Goal: Task Accomplishment & Management: Complete application form

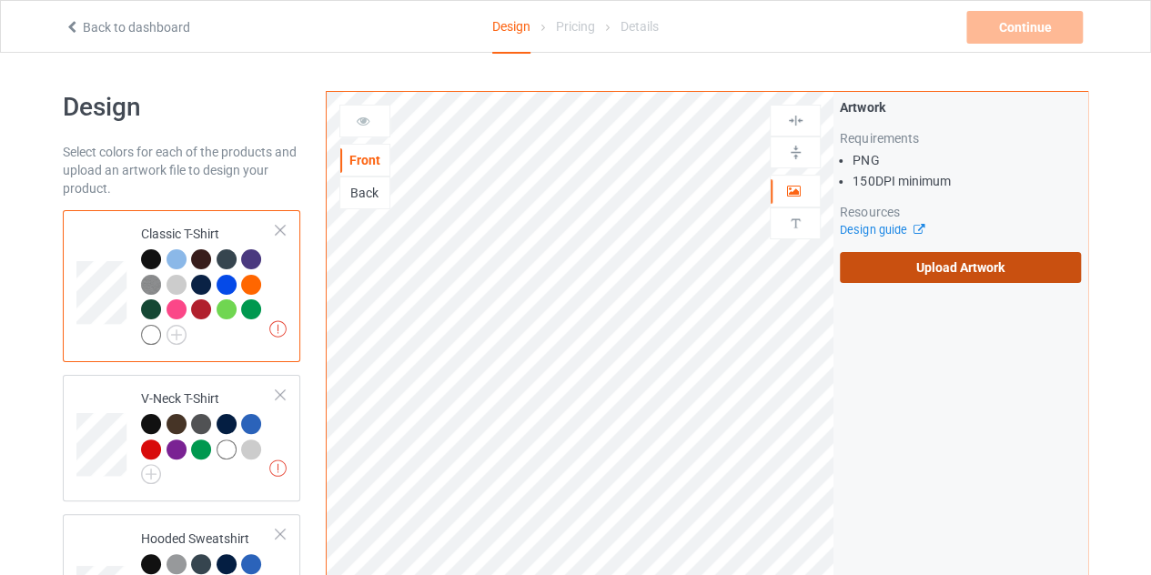
click at [997, 274] on label "Upload Artwork" at bounding box center [960, 267] width 241 height 31
click at [0, 0] on input "Upload Artwork" at bounding box center [0, 0] width 0 height 0
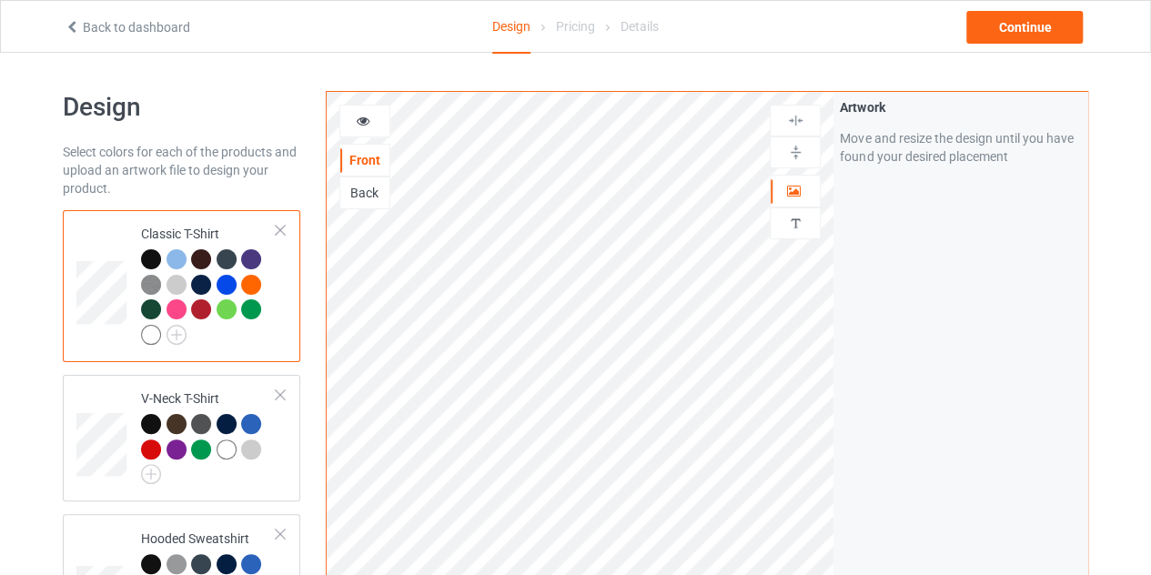
click at [71, 19] on icon at bounding box center [72, 24] width 15 height 13
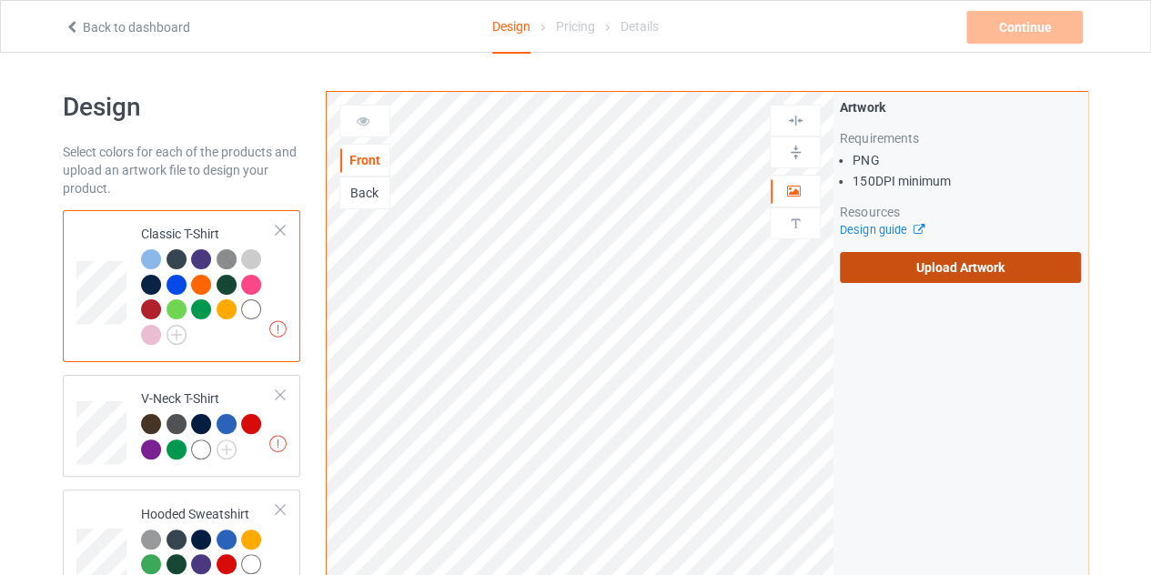
click at [903, 254] on label "Upload Artwork" at bounding box center [960, 267] width 241 height 31
click at [0, 0] on input "Upload Artwork" at bounding box center [0, 0] width 0 height 0
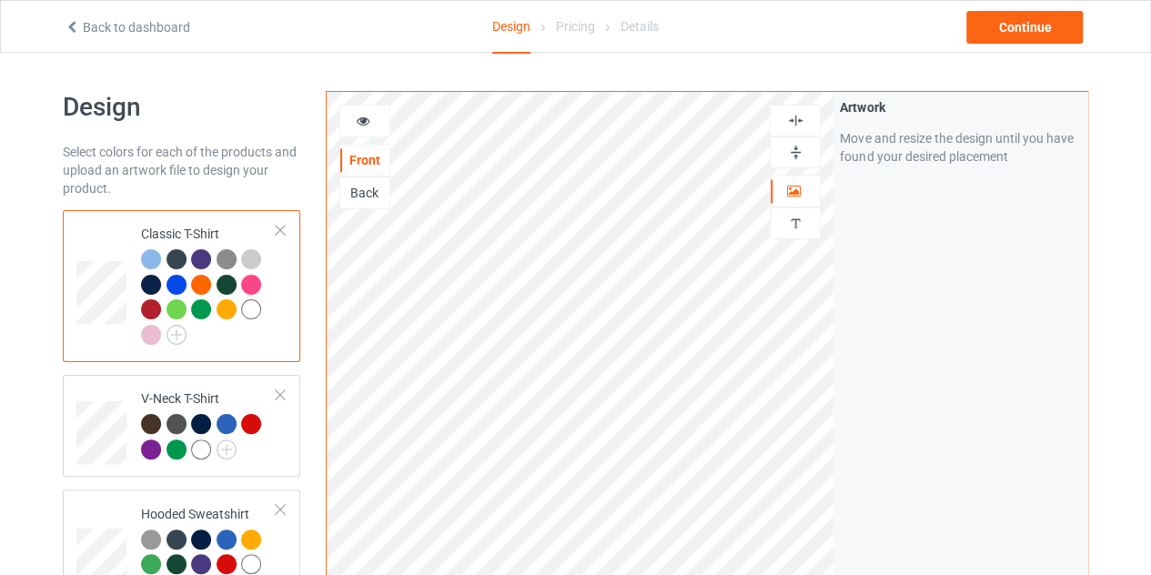
click at [793, 123] on img at bounding box center [795, 120] width 17 height 17
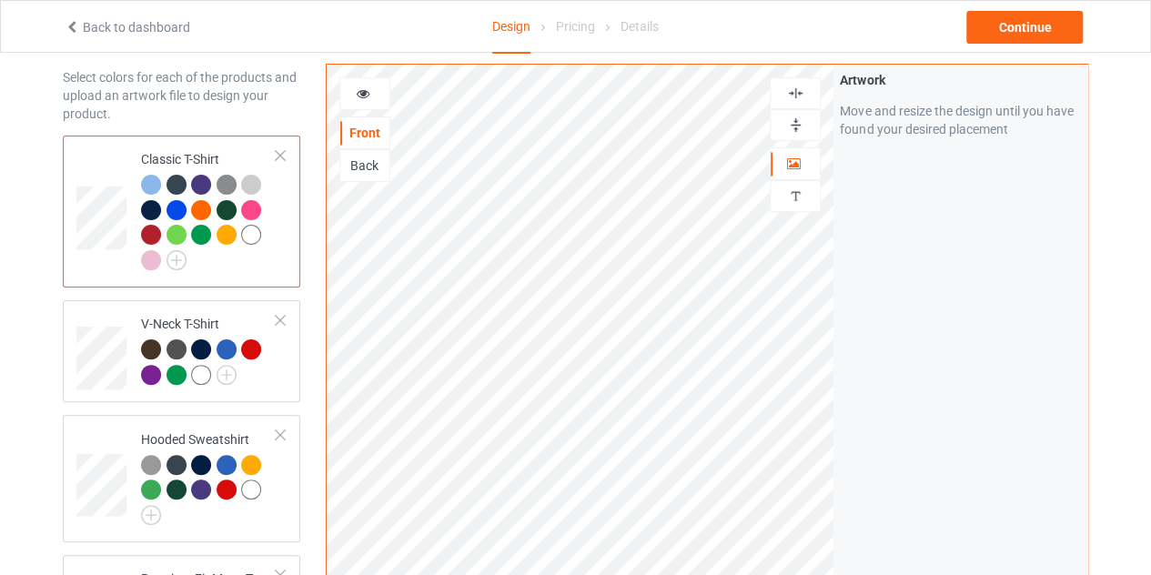
scroll to position [46, 0]
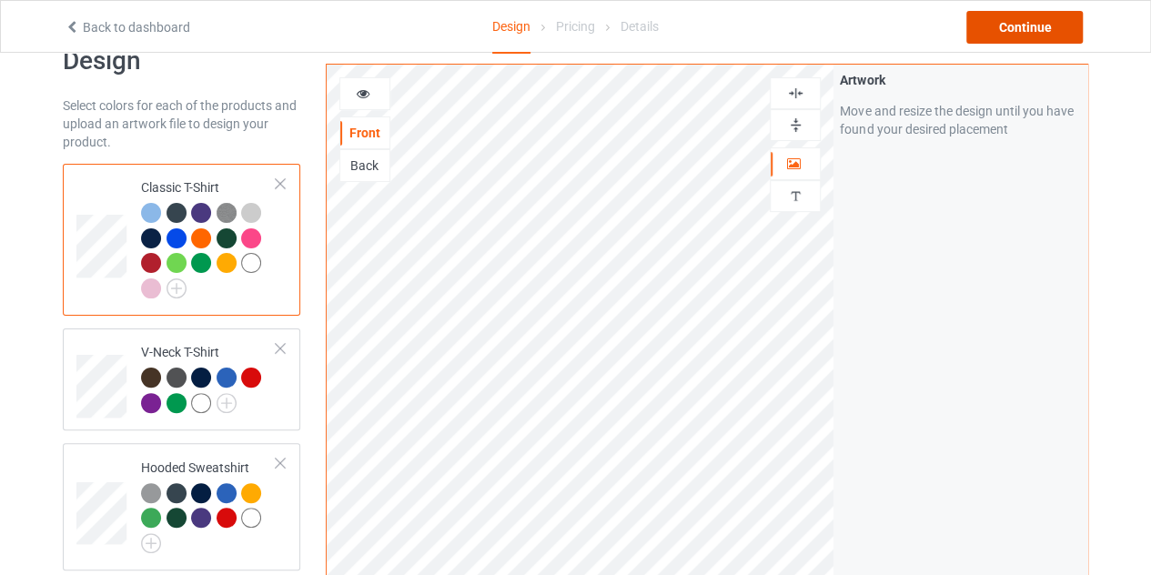
click at [1036, 22] on div "Continue" at bounding box center [1024, 27] width 116 height 33
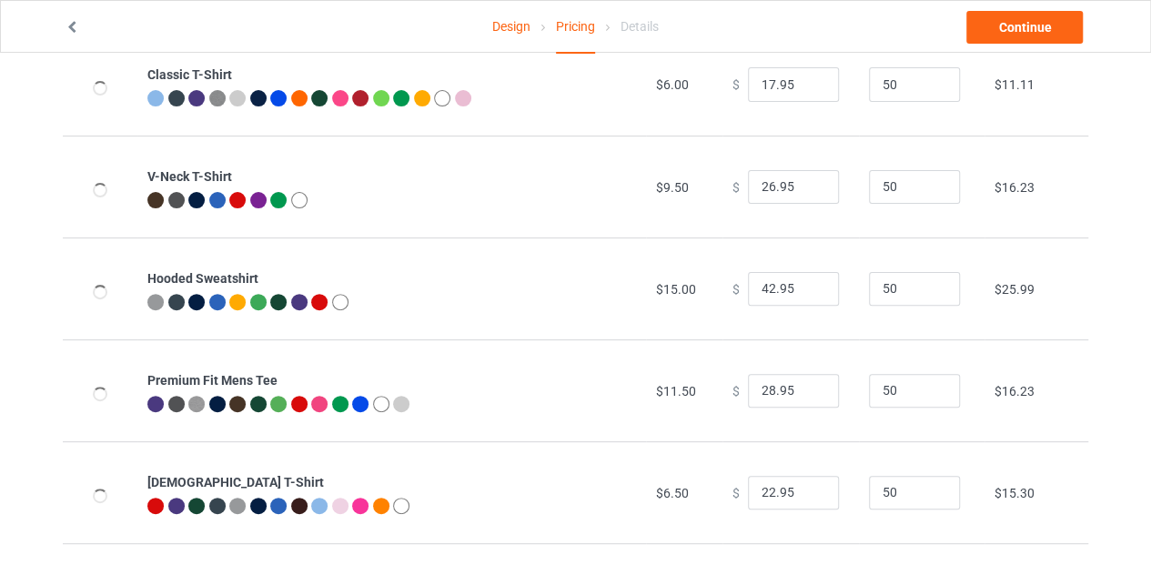
scroll to position [146, 0]
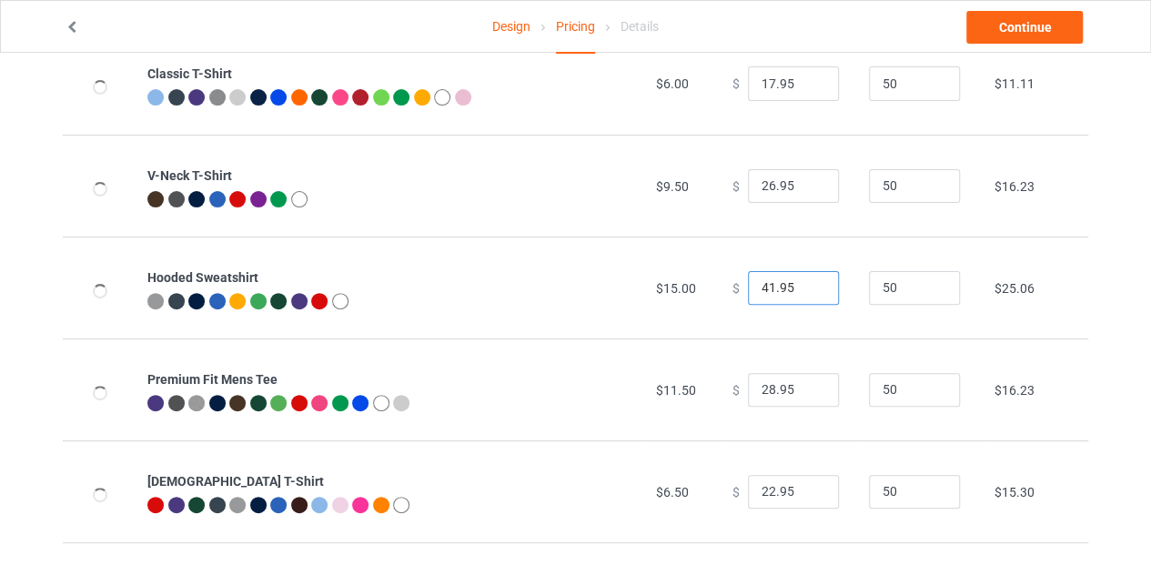
click at [812, 293] on input "41.95" at bounding box center [793, 288] width 91 height 35
click at [812, 293] on input "40.95" at bounding box center [793, 288] width 91 height 35
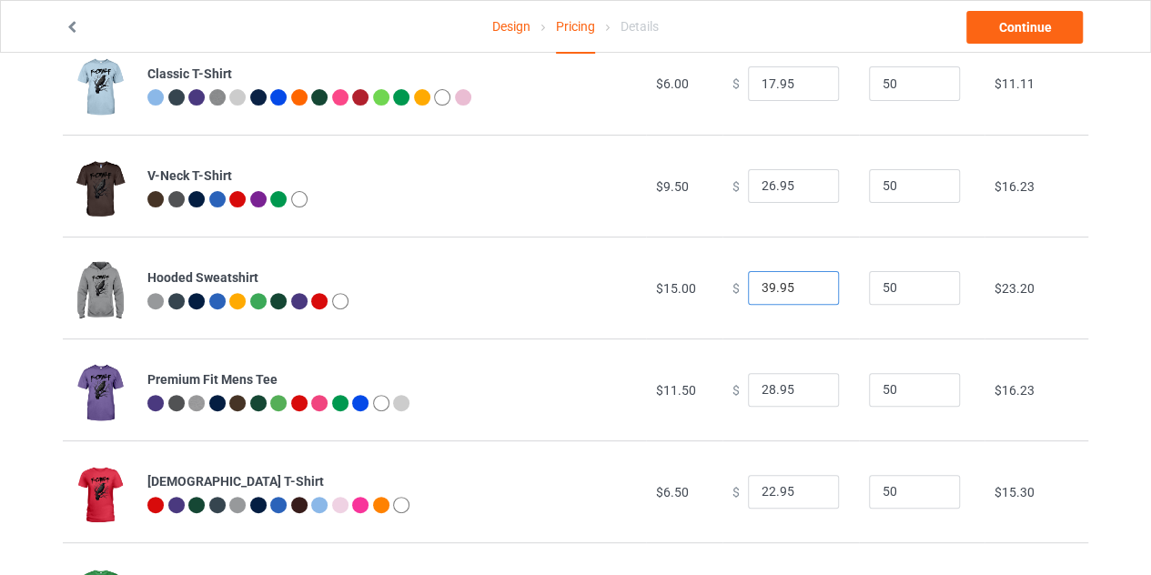
click at [812, 293] on input "39.95" at bounding box center [793, 288] width 91 height 35
click at [812, 293] on input "38.95" at bounding box center [793, 288] width 91 height 35
click at [809, 293] on input "37.95" at bounding box center [793, 288] width 91 height 35
type input "36.95"
click at [809, 293] on input "36.95" at bounding box center [793, 288] width 91 height 35
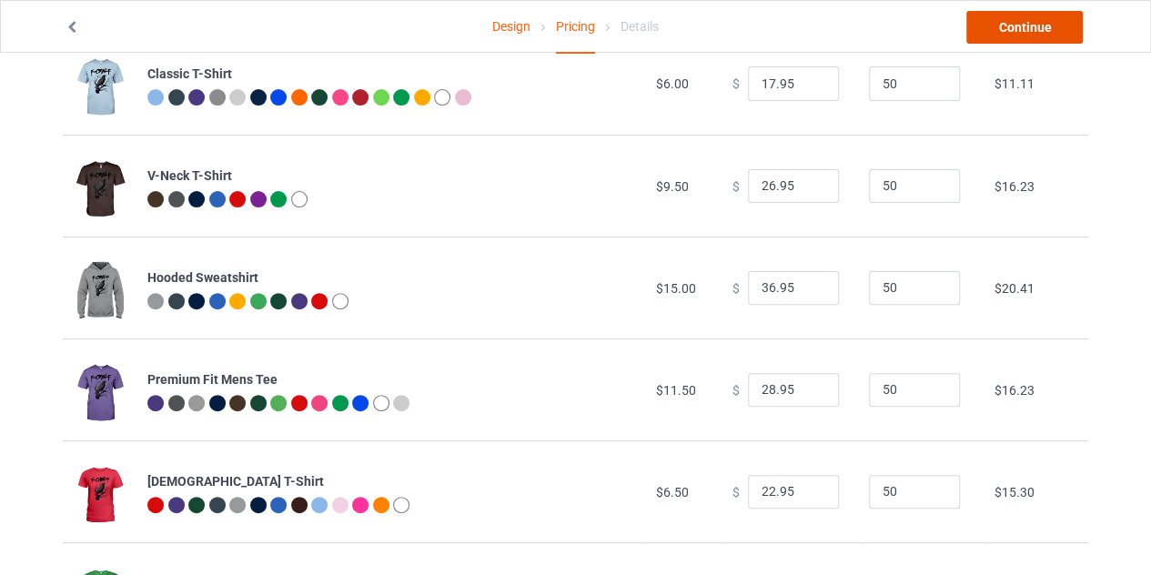
click at [1028, 25] on link "Continue" at bounding box center [1024, 27] width 116 height 33
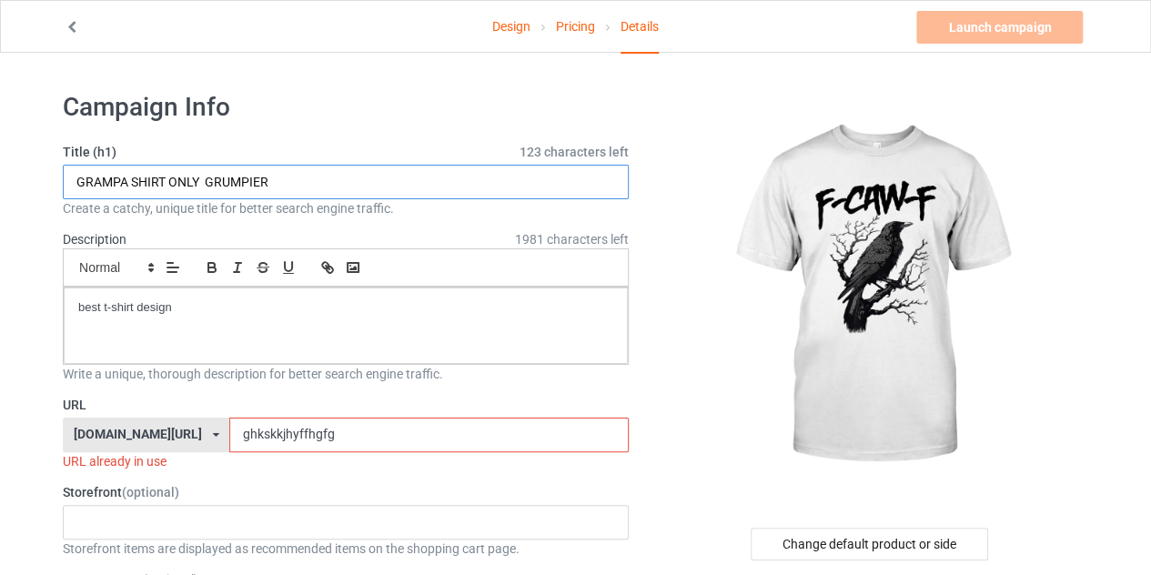
click at [262, 180] on input "GRAMPA SHIRT ONLY GRUMPIER" at bounding box center [346, 182] width 566 height 35
click at [142, 181] on input "f-caw-f shirtfor men women" at bounding box center [346, 182] width 566 height 35
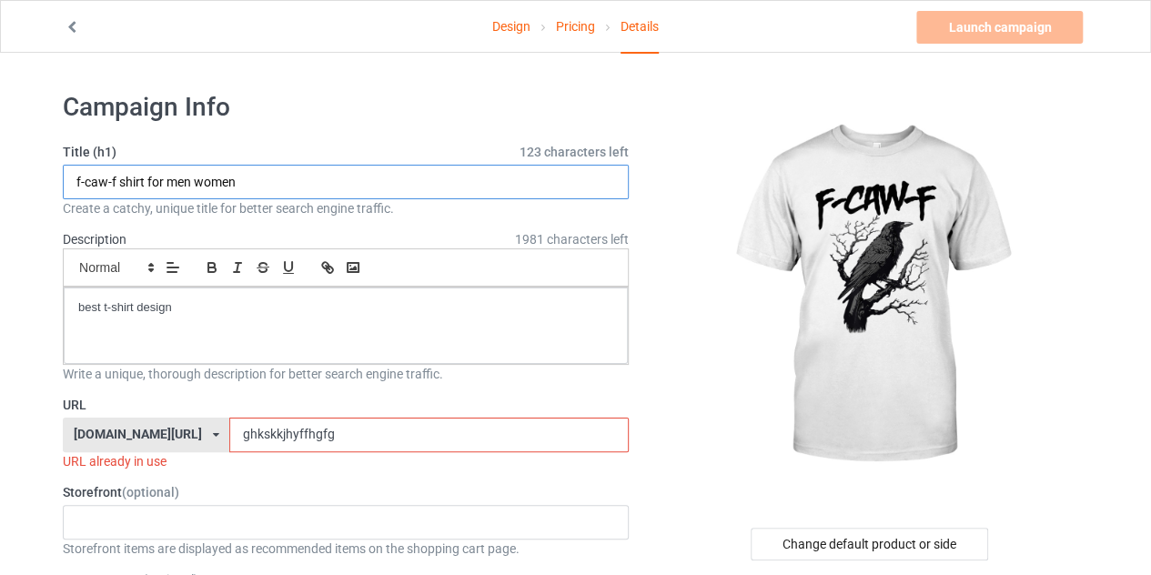
type input "f-caw-f shirt for men women"
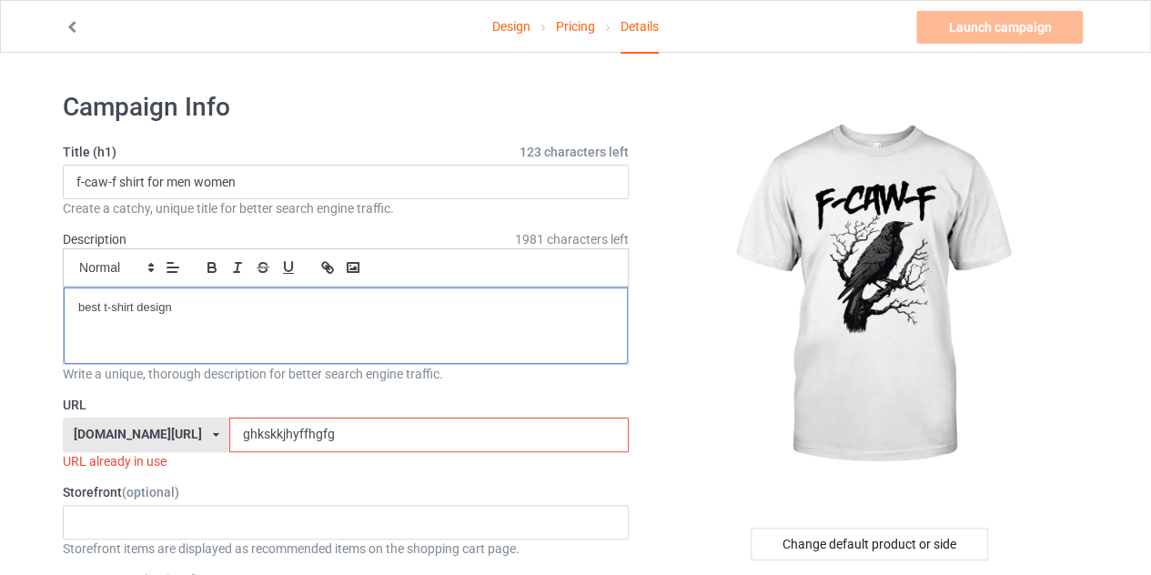
click at [139, 310] on p "best t-shirt design" at bounding box center [345, 307] width 535 height 17
click at [200, 300] on p "best t-shirt design" at bounding box center [345, 307] width 535 height 17
click at [446, 301] on p "best t-shirt design for crow lover, fcawf shirt" at bounding box center [345, 307] width 535 height 17
click at [291, 429] on input "ghkskkjhyffhgfg" at bounding box center [428, 435] width 399 height 35
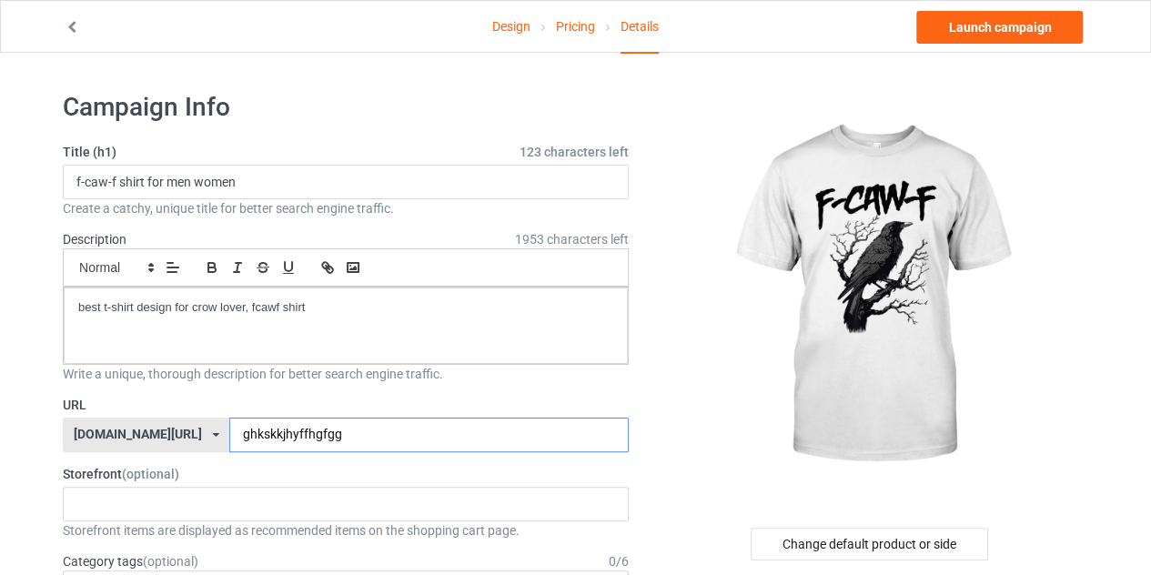
type input "ghkskkjhyffhgfgg"
click at [512, 26] on link "Design" at bounding box center [511, 26] width 38 height 51
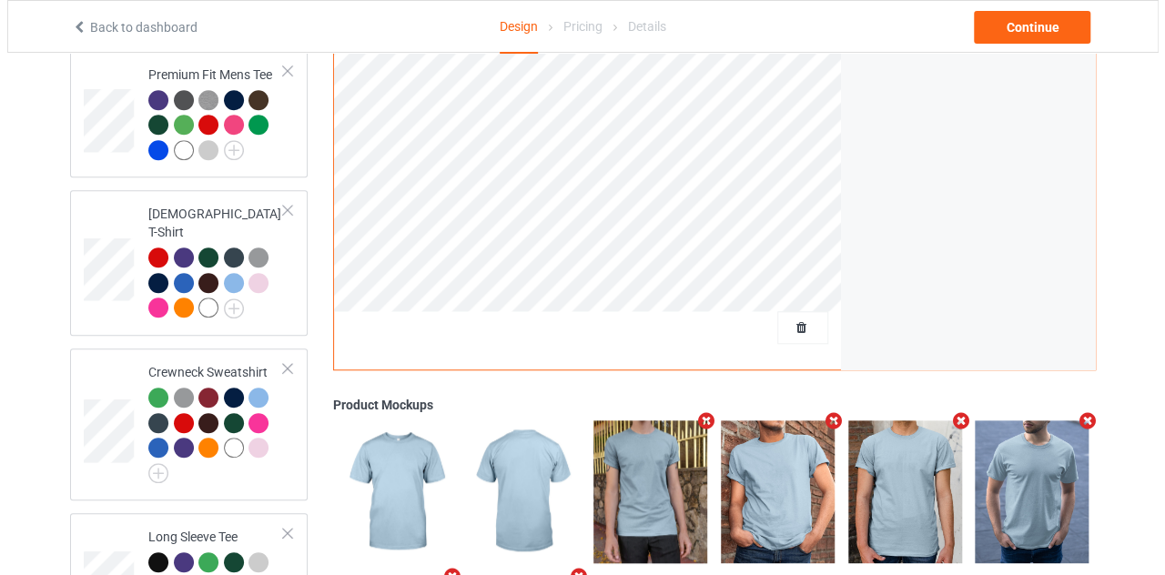
scroll to position [746, 0]
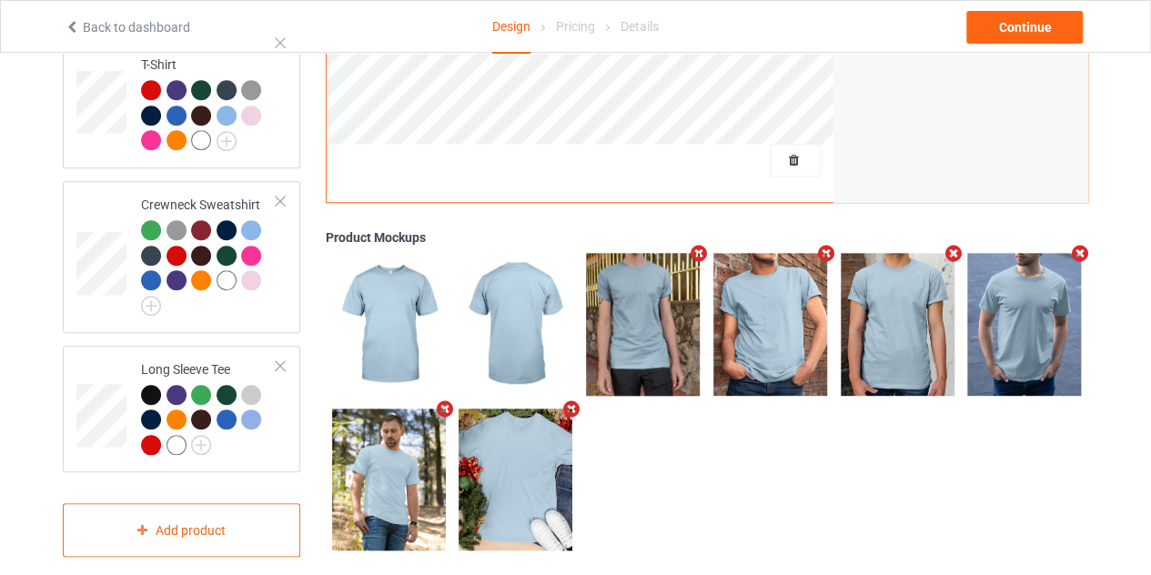
click at [442, 399] on icon "Remove mockup" at bounding box center [444, 408] width 23 height 19
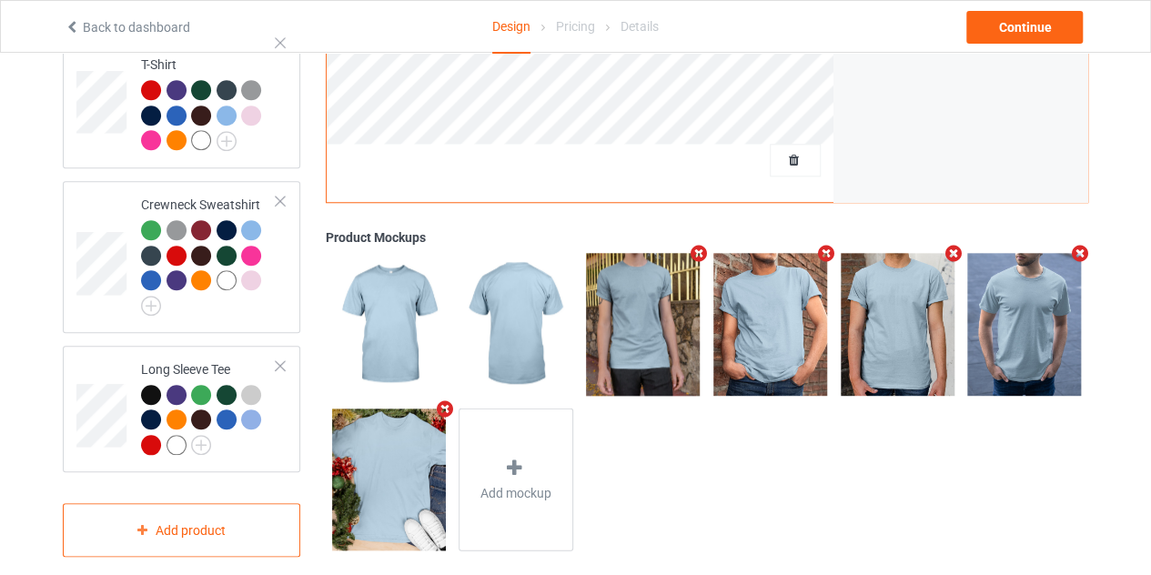
click at [949, 244] on icon "Remove mockup" at bounding box center [953, 253] width 23 height 19
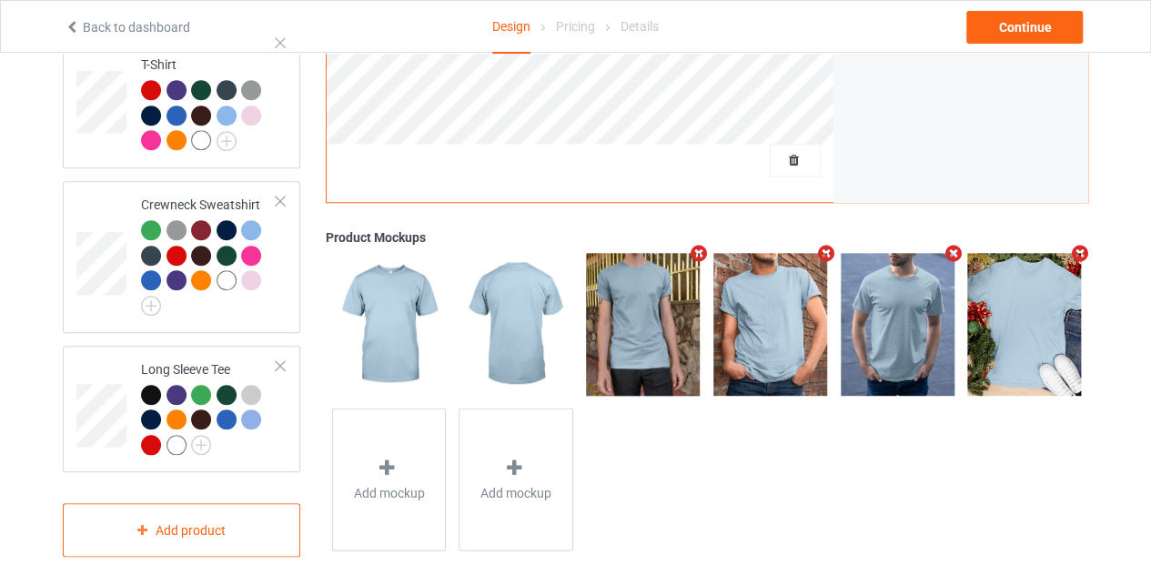
click at [833, 244] on icon "Remove mockup" at bounding box center [825, 253] width 23 height 19
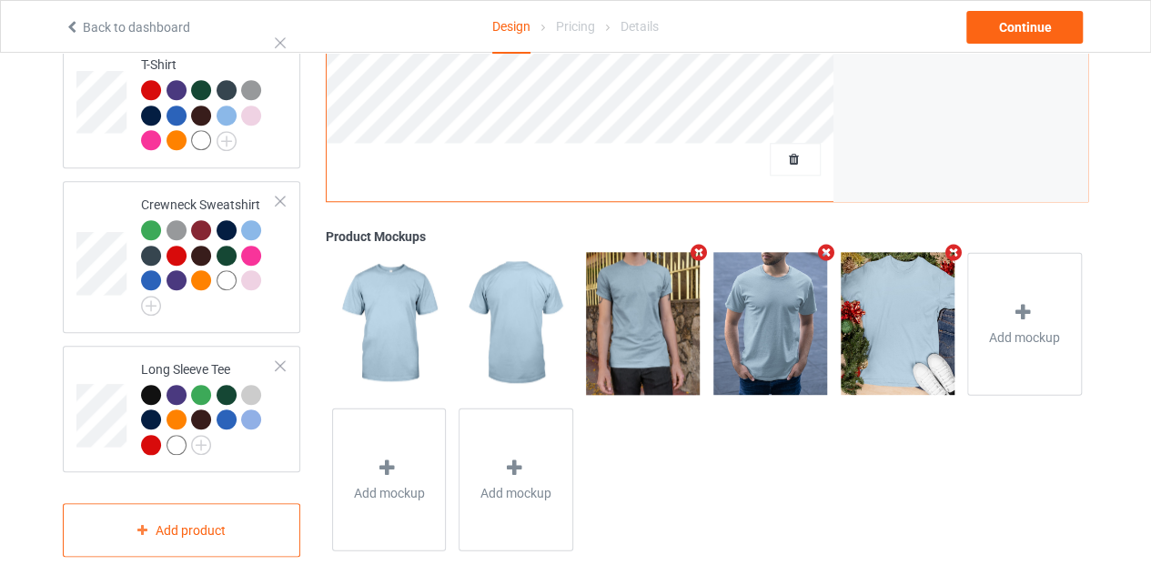
click at [693, 243] on icon "Remove mockup" at bounding box center [699, 252] width 23 height 19
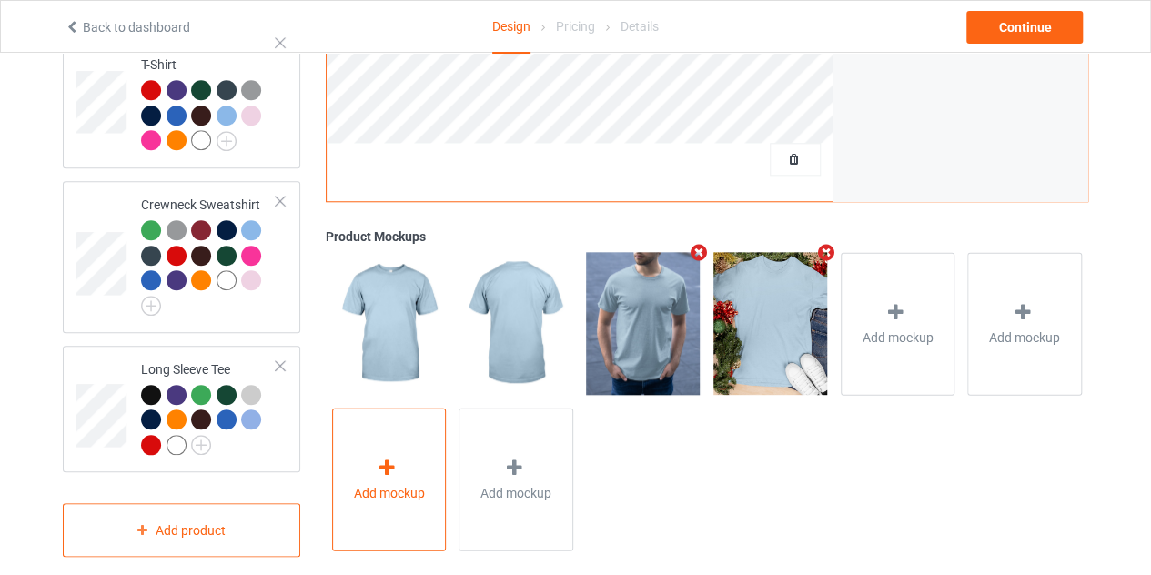
click at [402, 440] on div "Add mockup" at bounding box center [389, 479] width 115 height 143
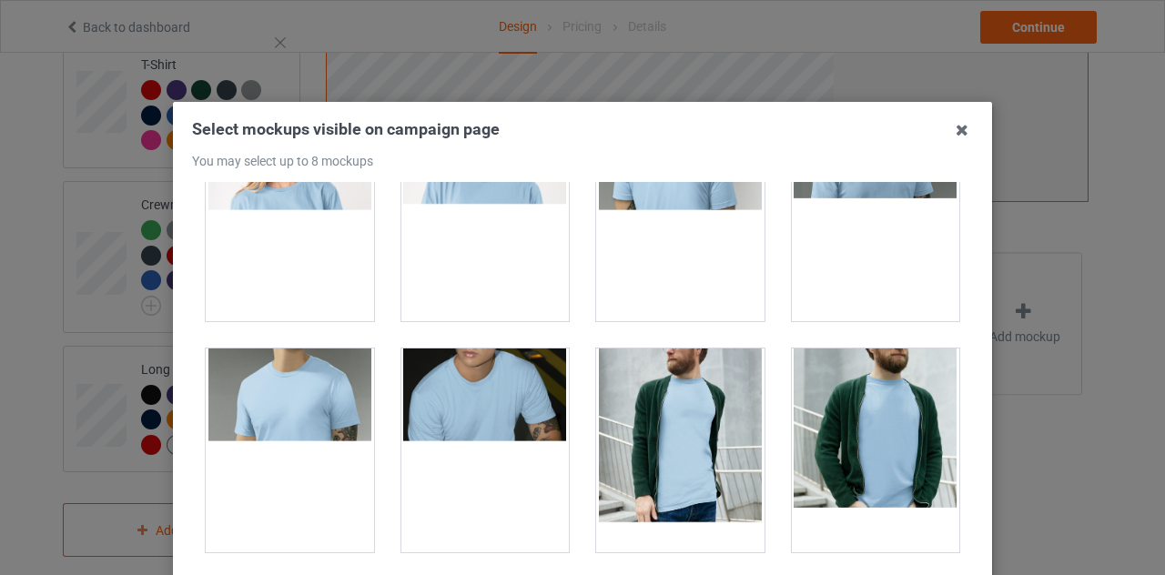
scroll to position [3088, 0]
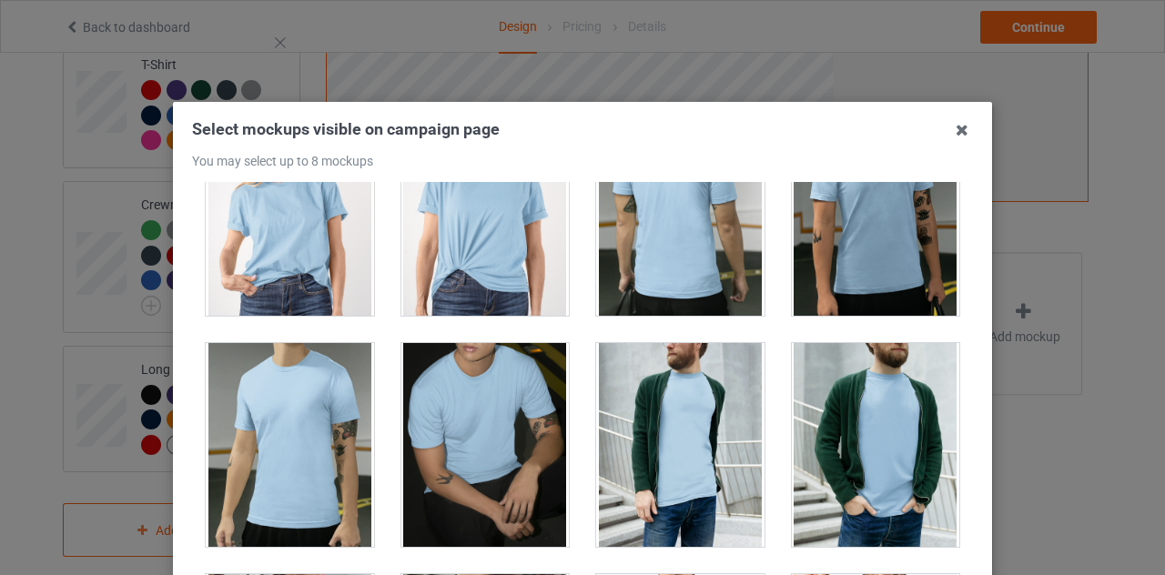
click at [298, 219] on div at bounding box center [290, 214] width 168 height 204
click at [460, 235] on div at bounding box center [485, 214] width 168 height 204
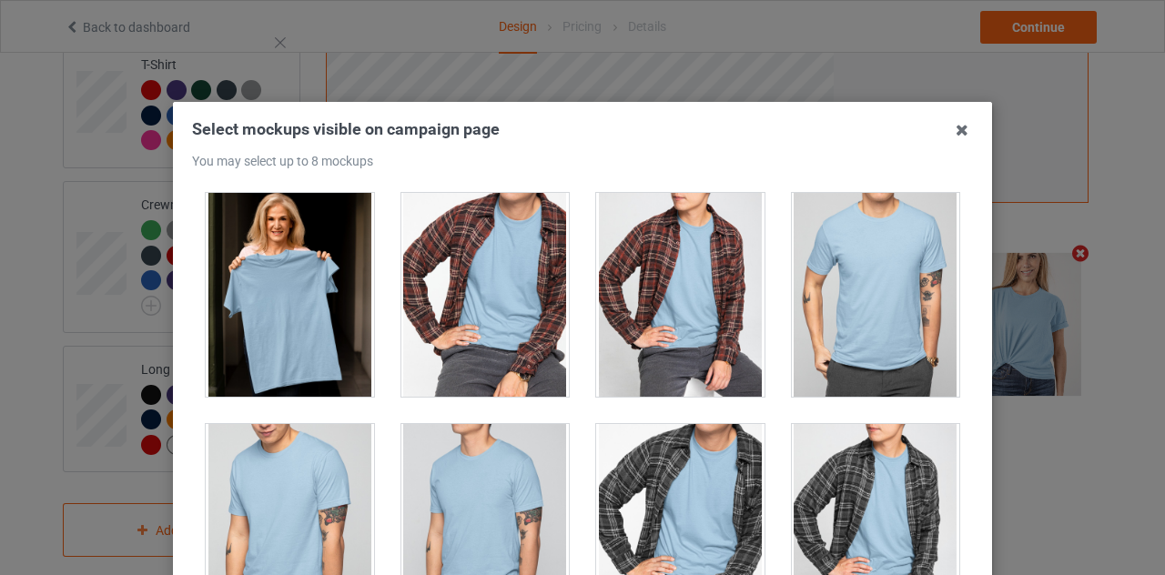
scroll to position [5081, 0]
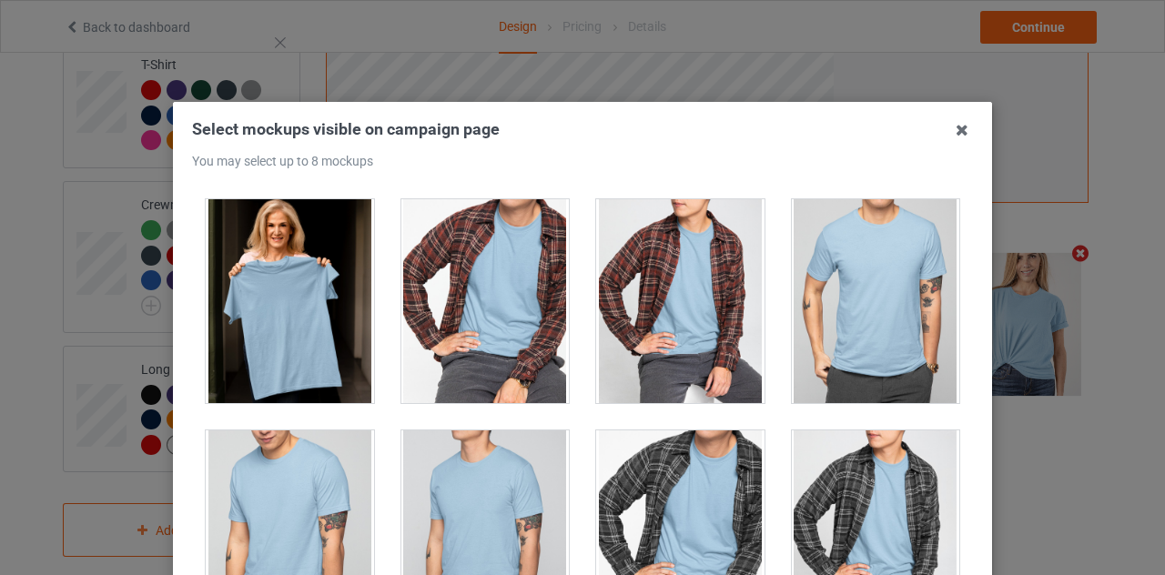
click at [313, 318] on div at bounding box center [290, 301] width 168 height 204
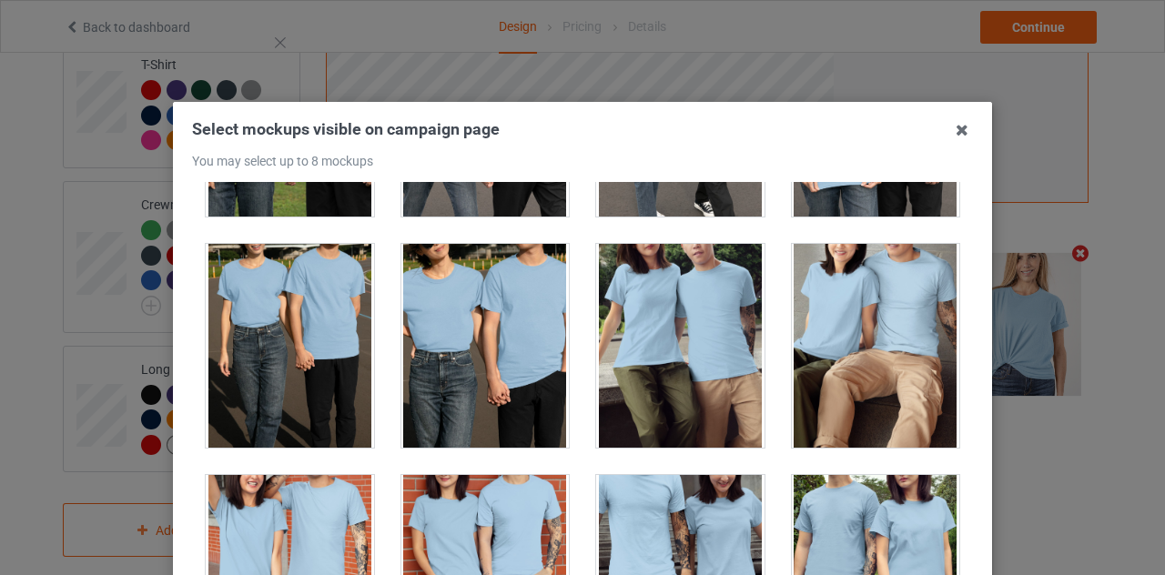
scroll to position [6193, 0]
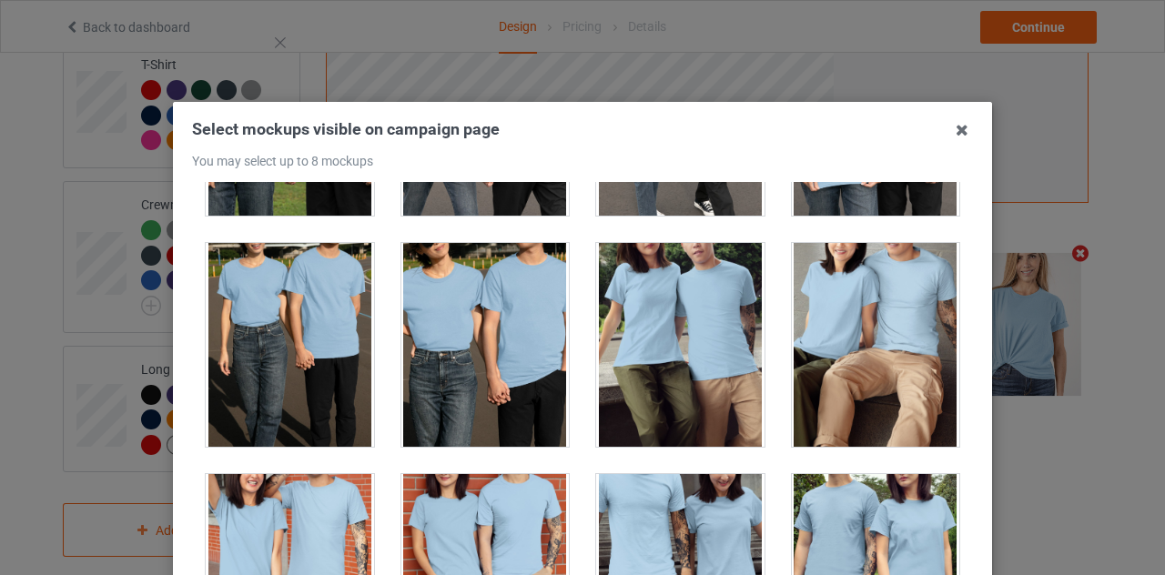
click at [292, 305] on div at bounding box center [290, 345] width 168 height 204
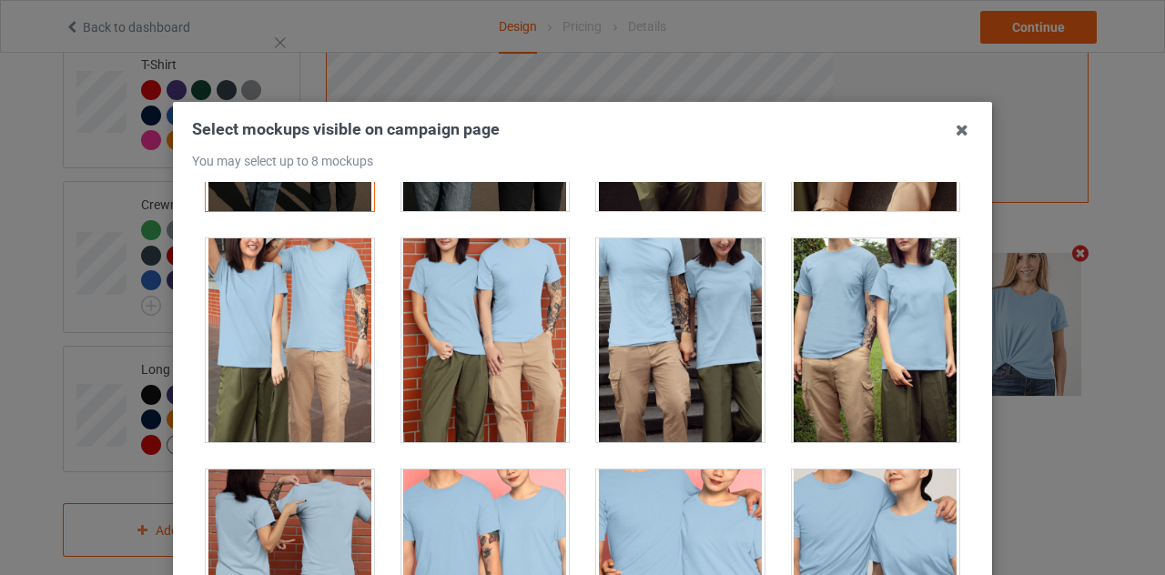
scroll to position [6435, 0]
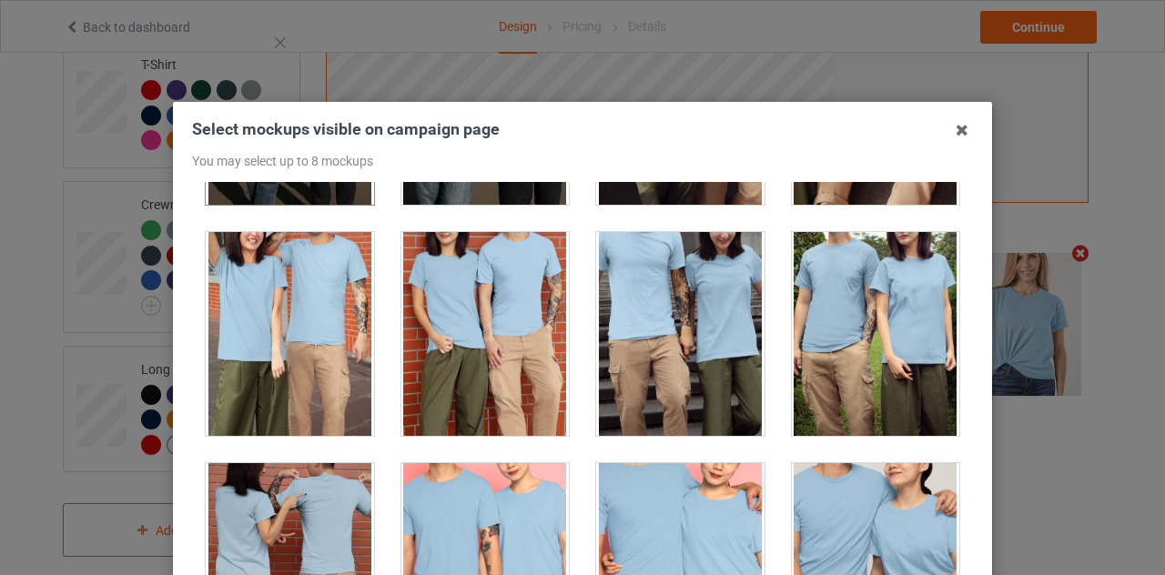
click at [659, 279] on div at bounding box center [680, 334] width 168 height 204
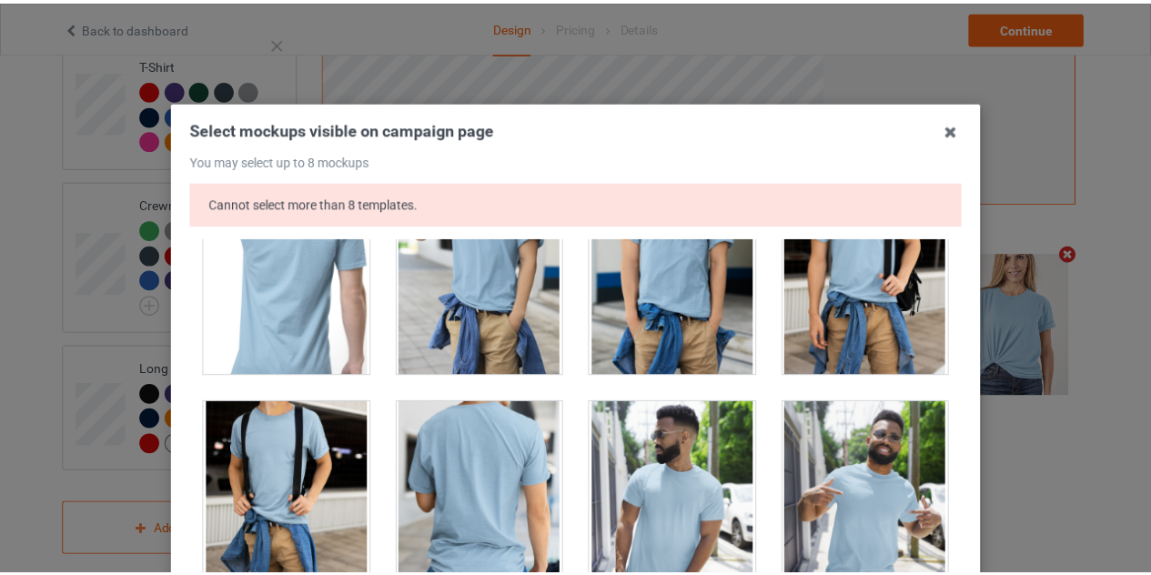
scroll to position [308, 0]
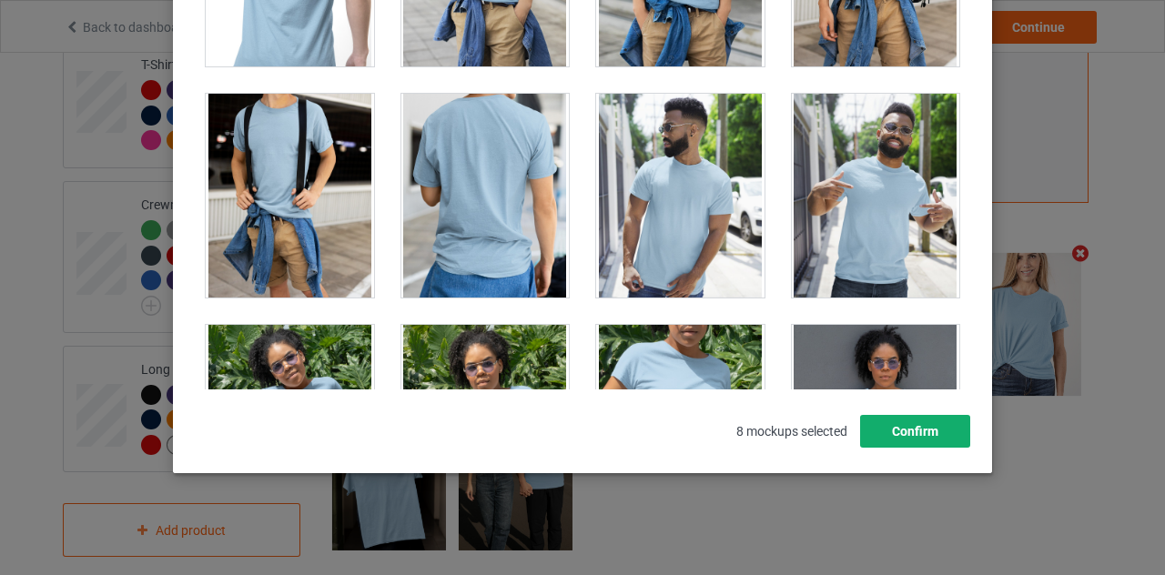
click at [913, 425] on button "Confirm" at bounding box center [915, 431] width 110 height 33
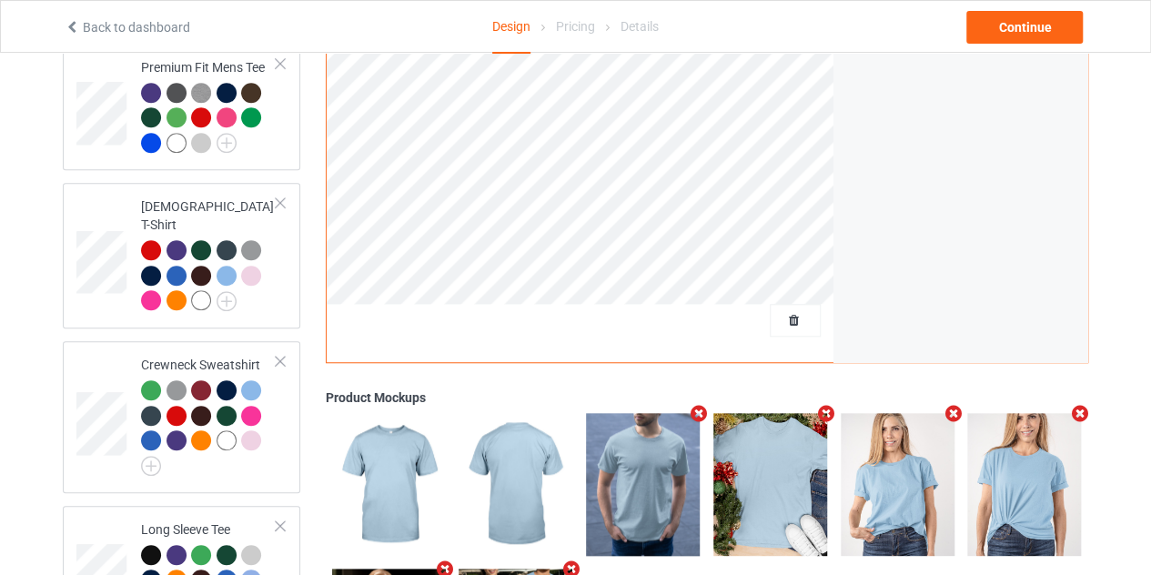
scroll to position [579, 0]
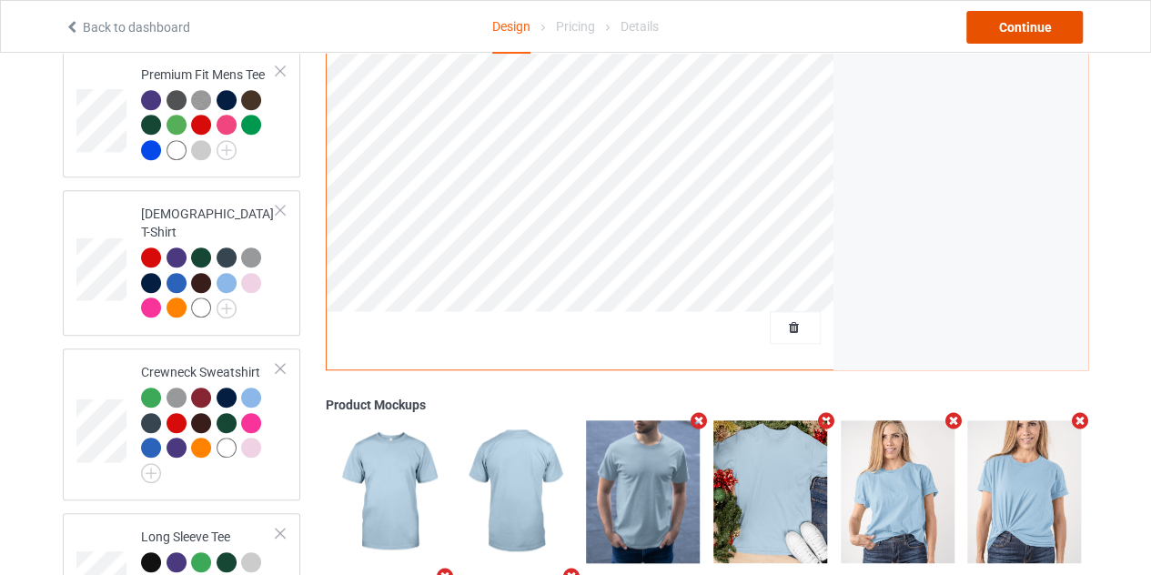
click at [1057, 32] on div "Continue" at bounding box center [1024, 27] width 116 height 33
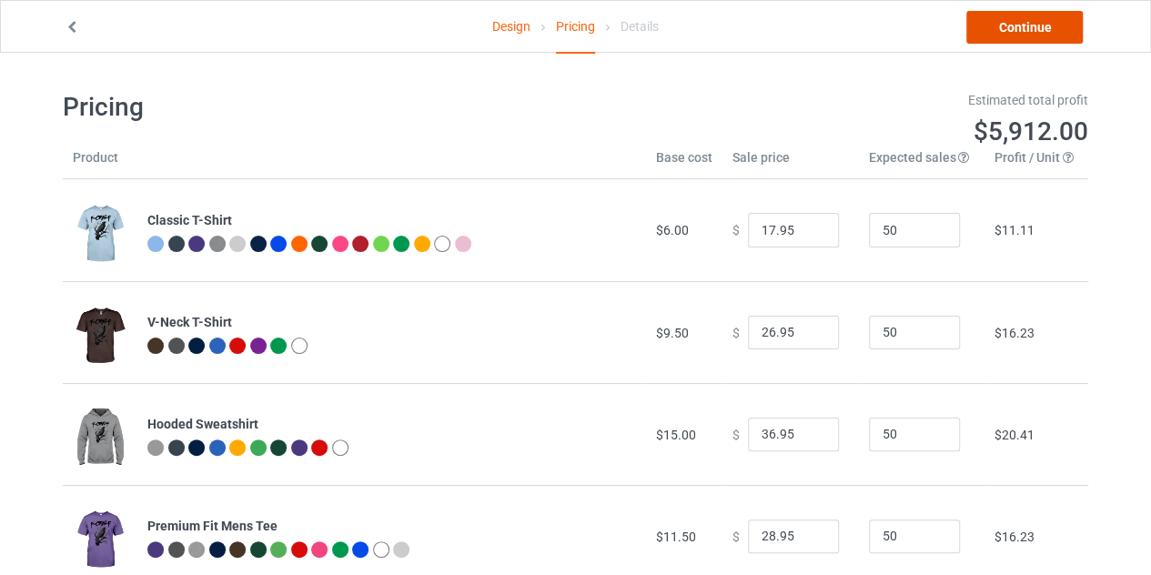
click at [1045, 29] on link "Continue" at bounding box center [1024, 27] width 116 height 33
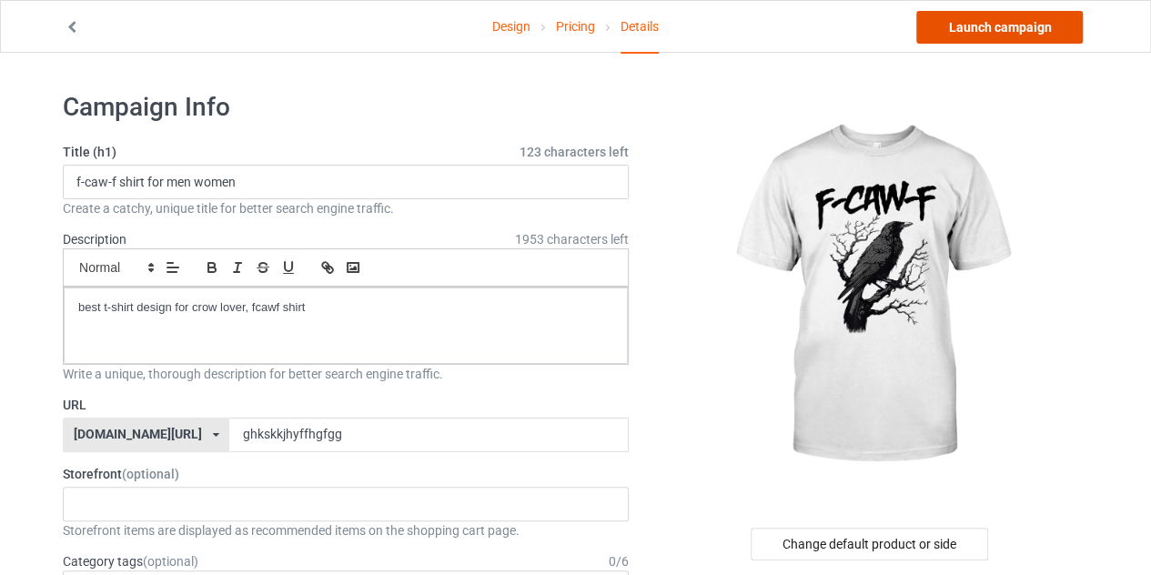
click at [997, 26] on link "Launch campaign" at bounding box center [999, 27] width 167 height 33
